Goal: Check status: Check status

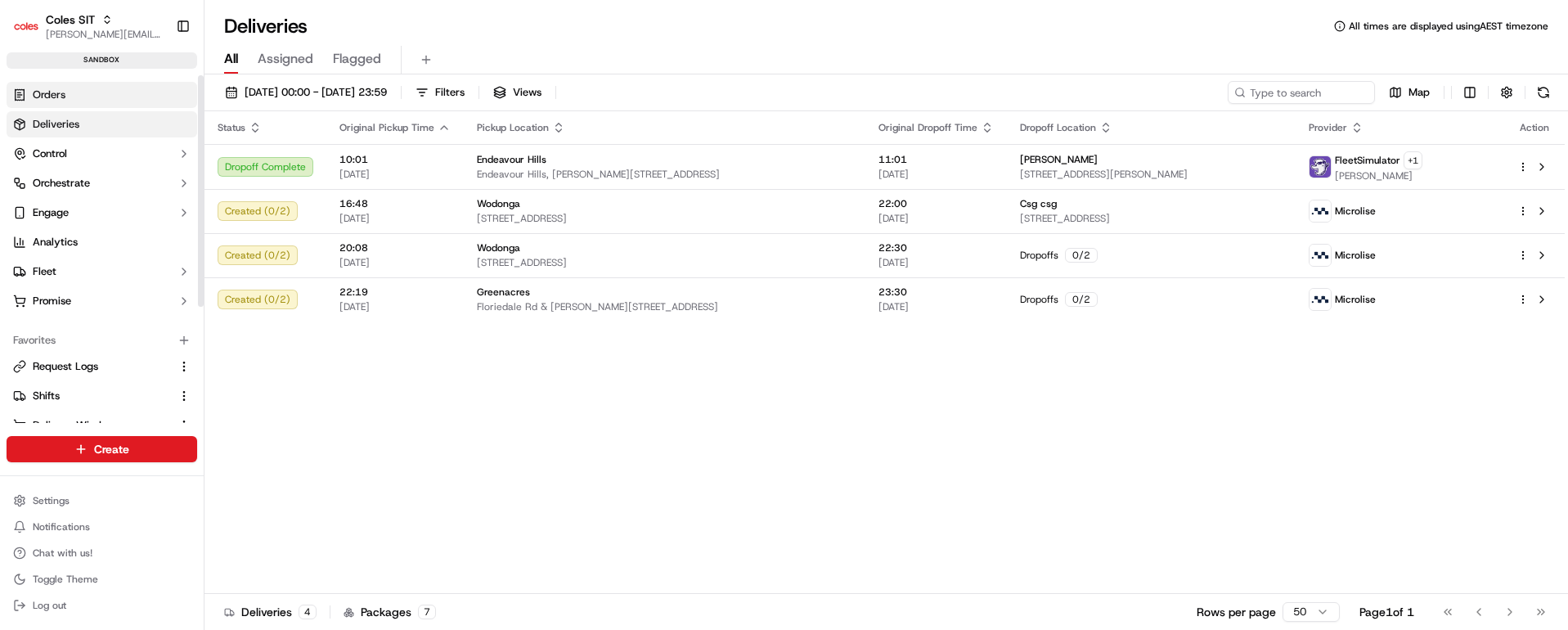
click at [80, 88] on link "Orders" at bounding box center [101, 95] width 190 height 26
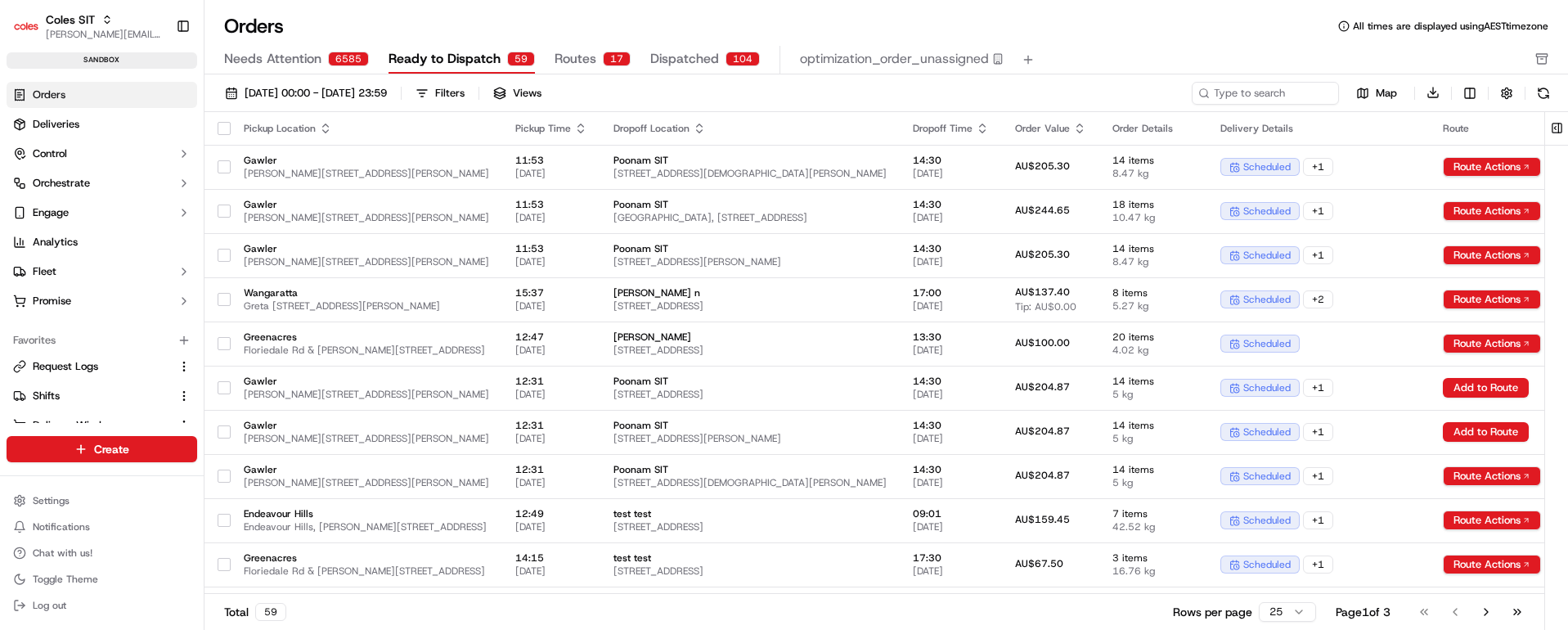
click at [687, 62] on span "Dispatched" at bounding box center [685, 58] width 69 height 20
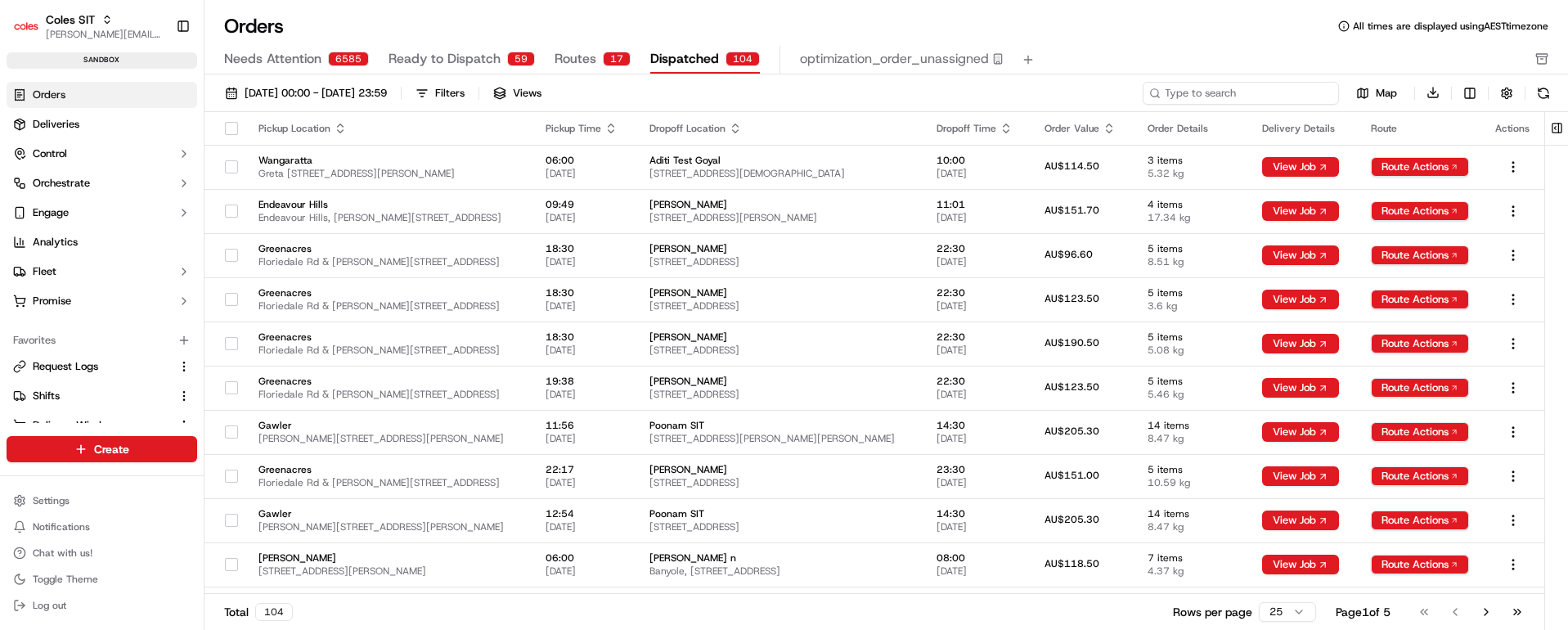
click at [1249, 90] on input at bounding box center [1240, 94] width 196 height 23
paste input "232136594"
type input "232136594"
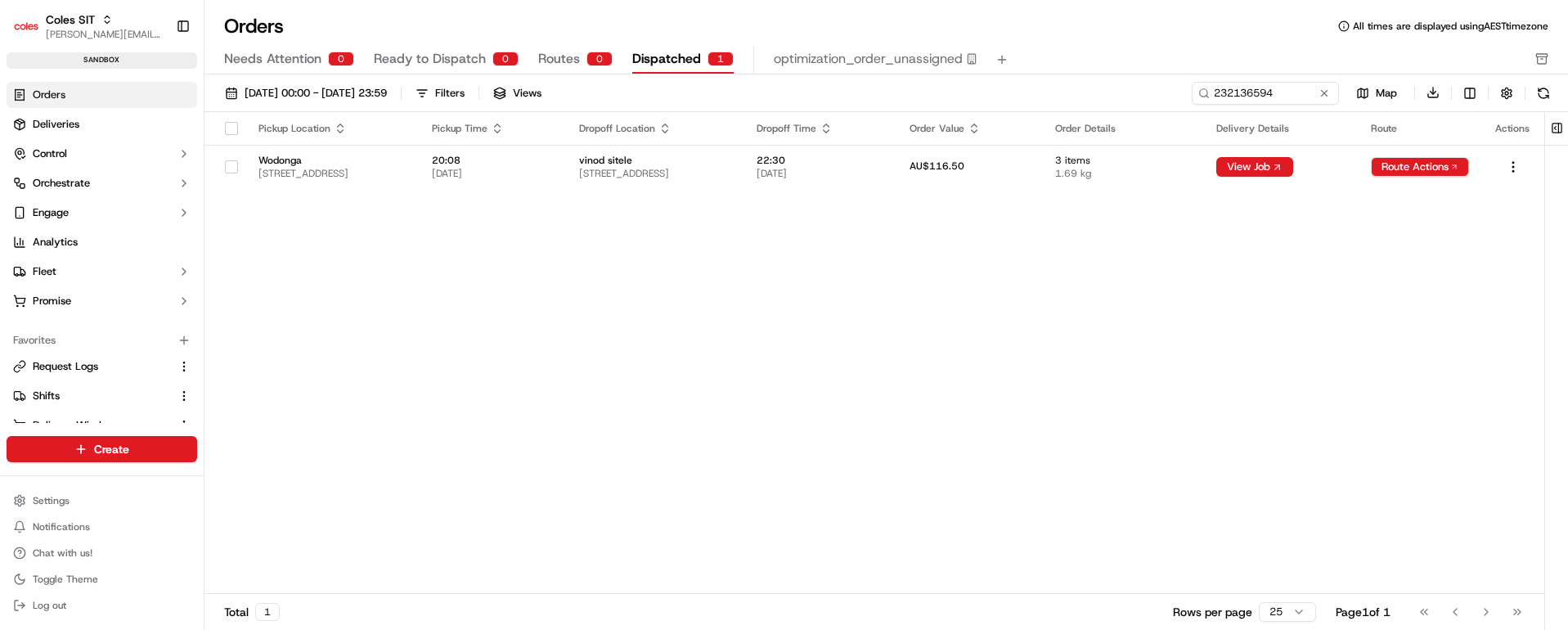
click at [558, 55] on span "Routes" at bounding box center [559, 58] width 42 height 20
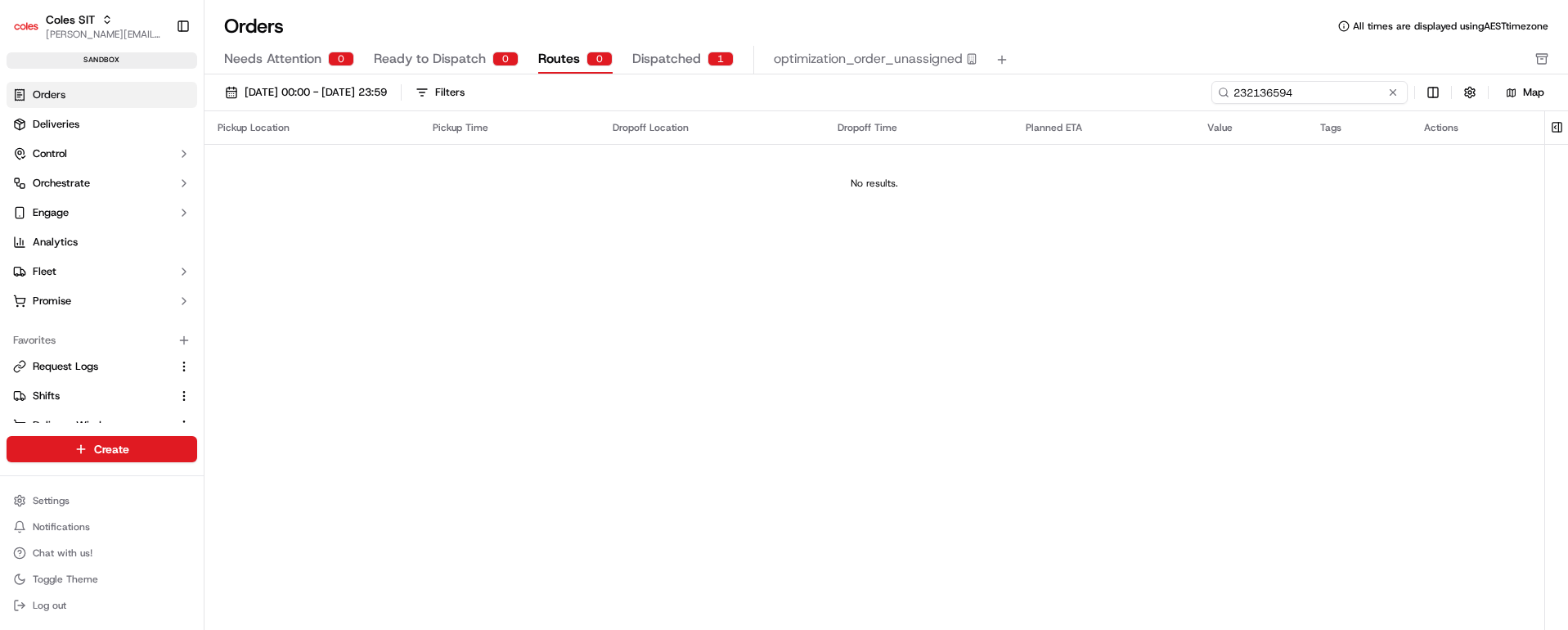
click at [1310, 92] on input "232136594" at bounding box center [1309, 93] width 196 height 23
click at [1311, 92] on input "232136594" at bounding box center [1309, 93] width 196 height 23
click at [1393, 94] on button at bounding box center [1392, 92] width 16 height 16
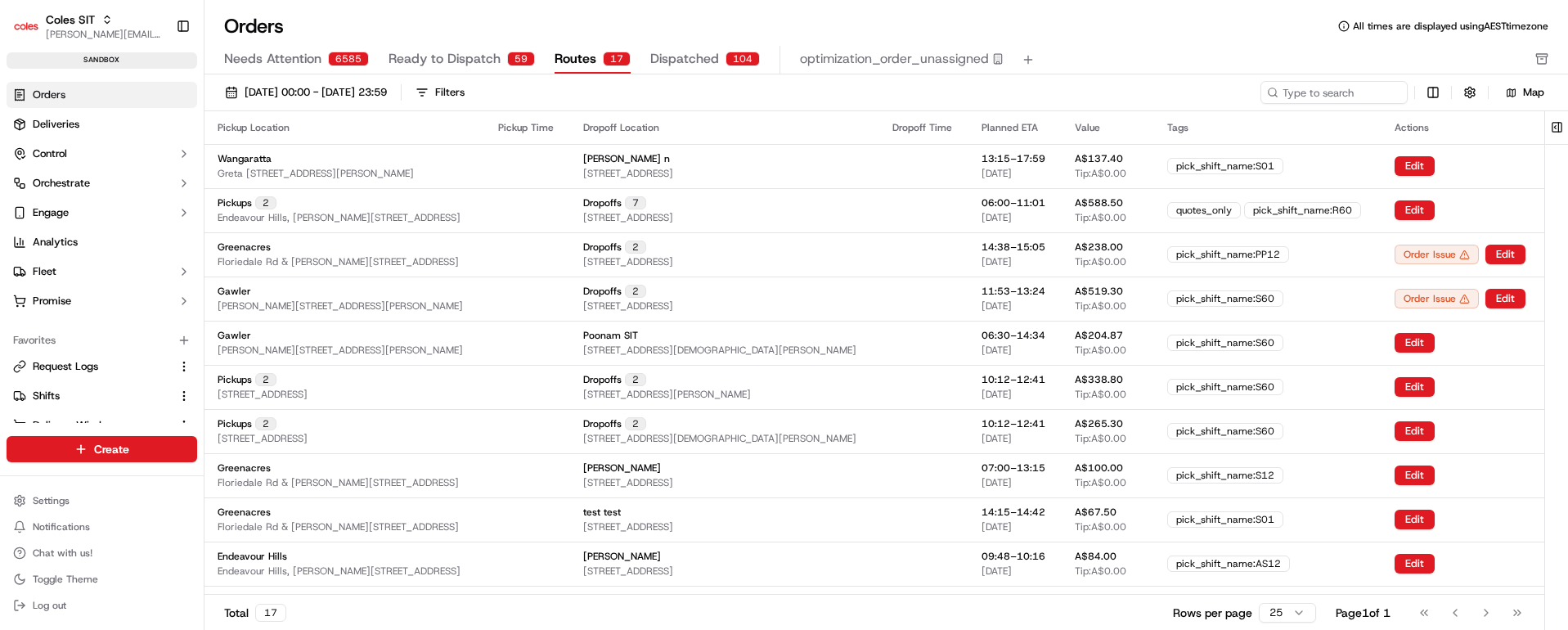
click at [664, 54] on span "Dispatched" at bounding box center [685, 58] width 69 height 20
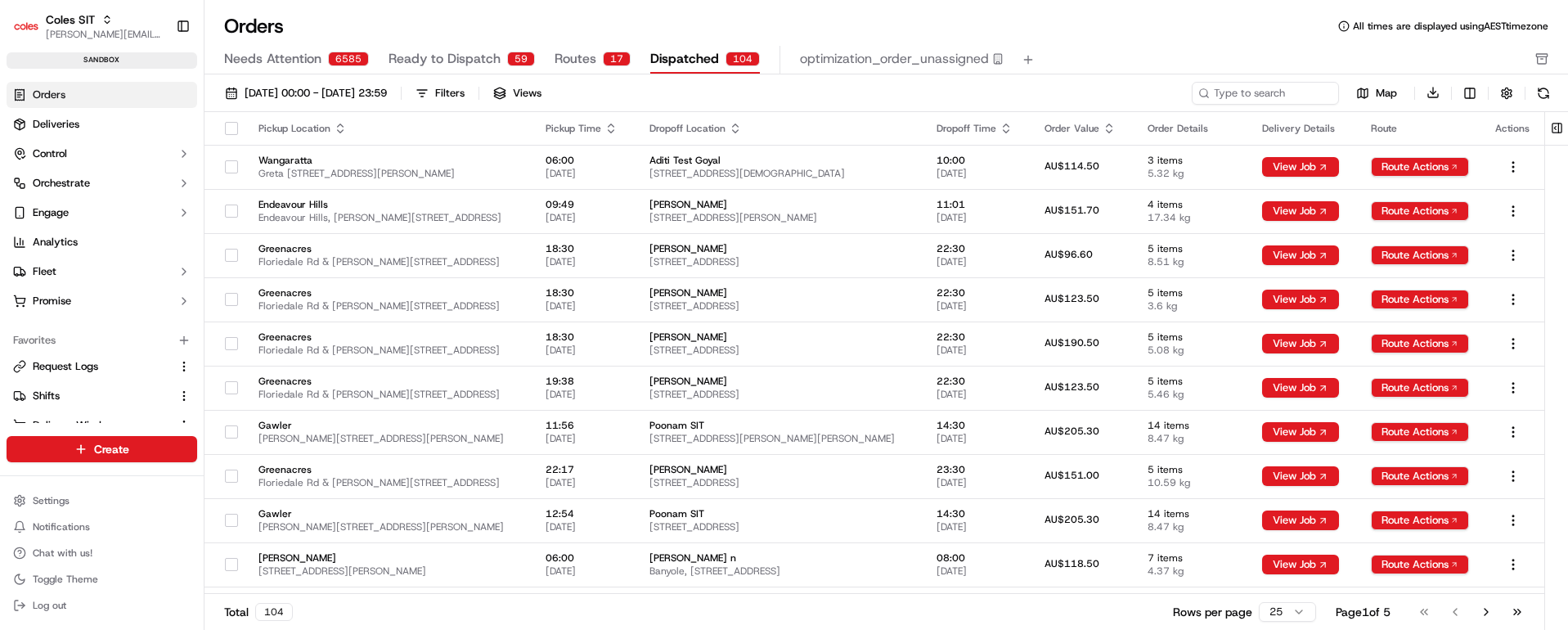
click at [676, 55] on span "Dispatched" at bounding box center [685, 58] width 69 height 20
click at [1284, 92] on input at bounding box center [1240, 94] width 196 height 23
paste input "232136594"
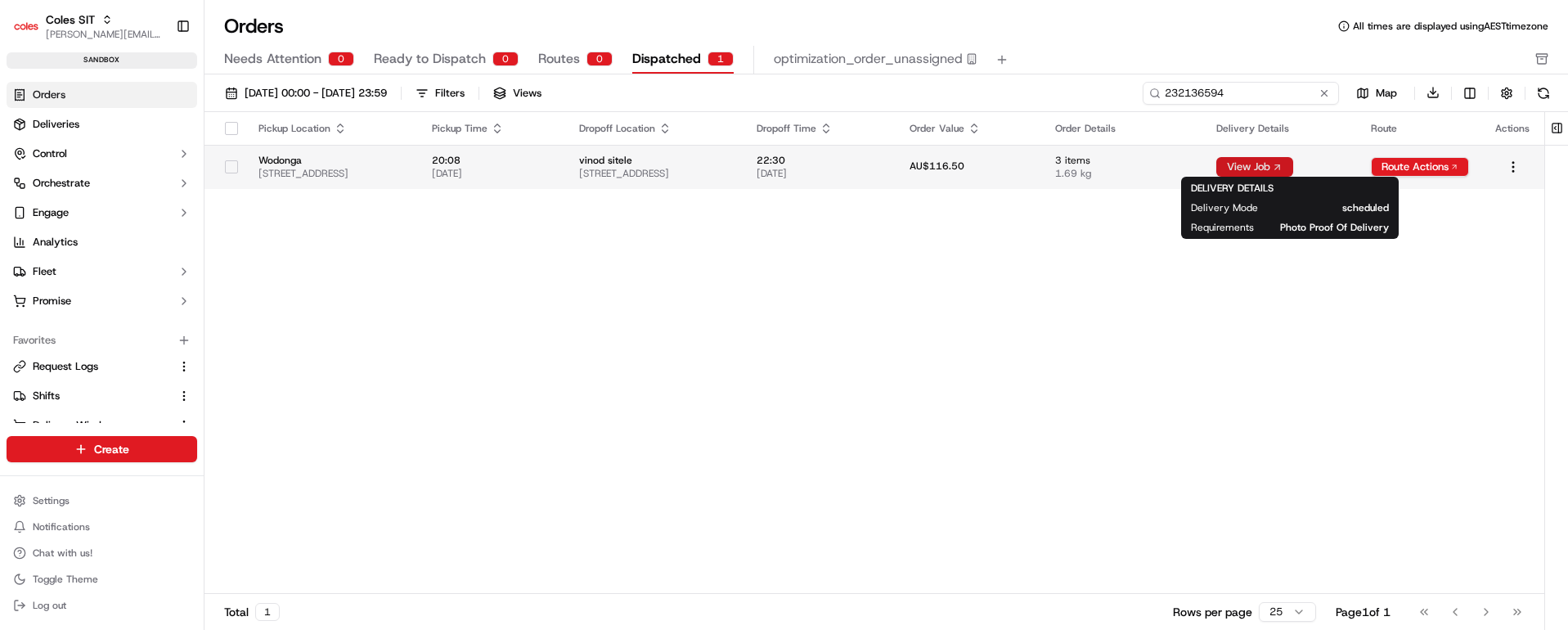
type input "232136594"
click at [1284, 167] on button "View Job" at bounding box center [1254, 166] width 76 height 20
